Goal: Task Accomplishment & Management: Manage account settings

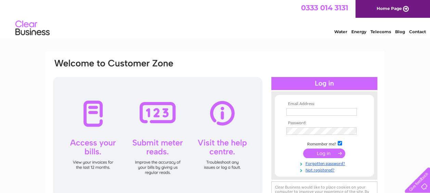
type input "[EMAIL_ADDRESS][DOMAIN_NAME]"
click at [327, 154] on input "submit" at bounding box center [324, 153] width 42 height 10
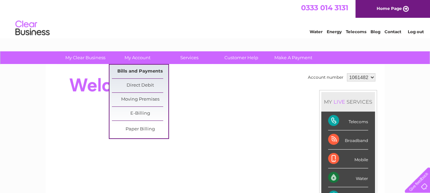
click at [140, 69] on link "Bills and Payments" at bounding box center [140, 72] width 56 height 14
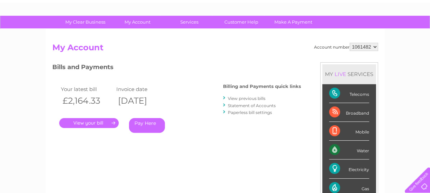
scroll to position [35, 0]
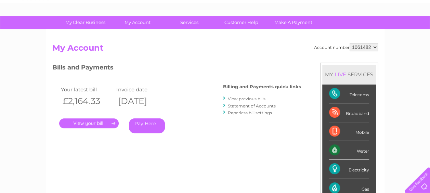
click at [244, 99] on link "View previous bills" at bounding box center [247, 98] width 38 height 5
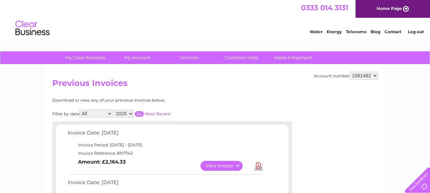
click at [123, 112] on select "2025 2024 2023 2022" at bounding box center [124, 113] width 20 height 8
click at [114, 109] on select "2025 2024 2023 2022" at bounding box center [124, 113] width 20 height 8
click at [139, 114] on input "button" at bounding box center [139, 113] width 9 height 5
click at [124, 116] on select "2025 2024 2023 2022" at bounding box center [124, 113] width 20 height 8
select select "2025"
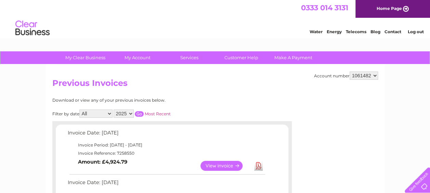
click at [114, 109] on select "2025 2024 2023 2022" at bounding box center [124, 113] width 20 height 8
click at [138, 116] on input "button" at bounding box center [139, 113] width 9 height 5
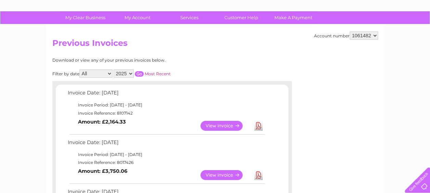
scroll to position [40, 0]
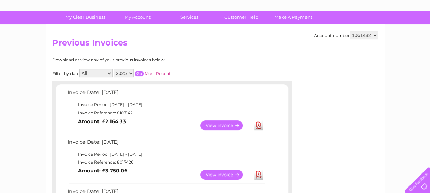
click at [214, 122] on link "View" at bounding box center [225, 125] width 50 height 10
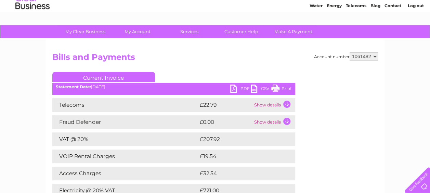
scroll to position [26, 0]
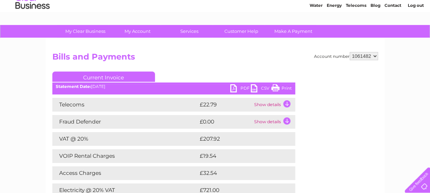
click at [237, 85] on link "PDF" at bounding box center [240, 89] width 21 height 10
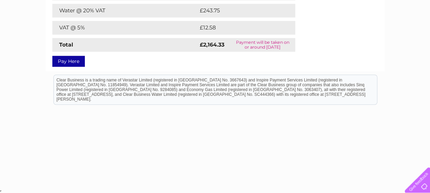
scroll to position [223, 0]
